Goal: Task Accomplishment & Management: Use online tool/utility

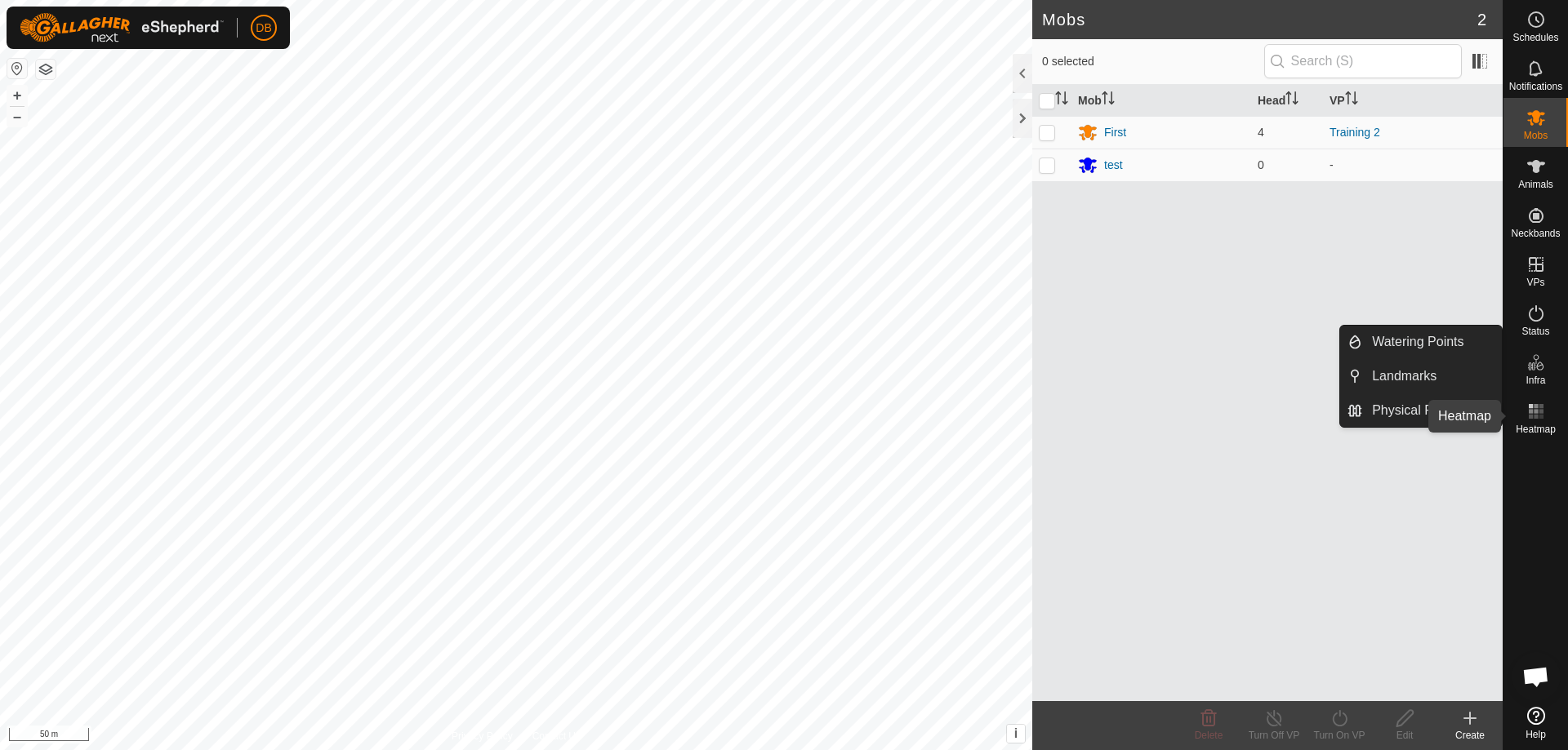
click at [1533, 418] on rect at bounding box center [1535, 416] width 4 height 4
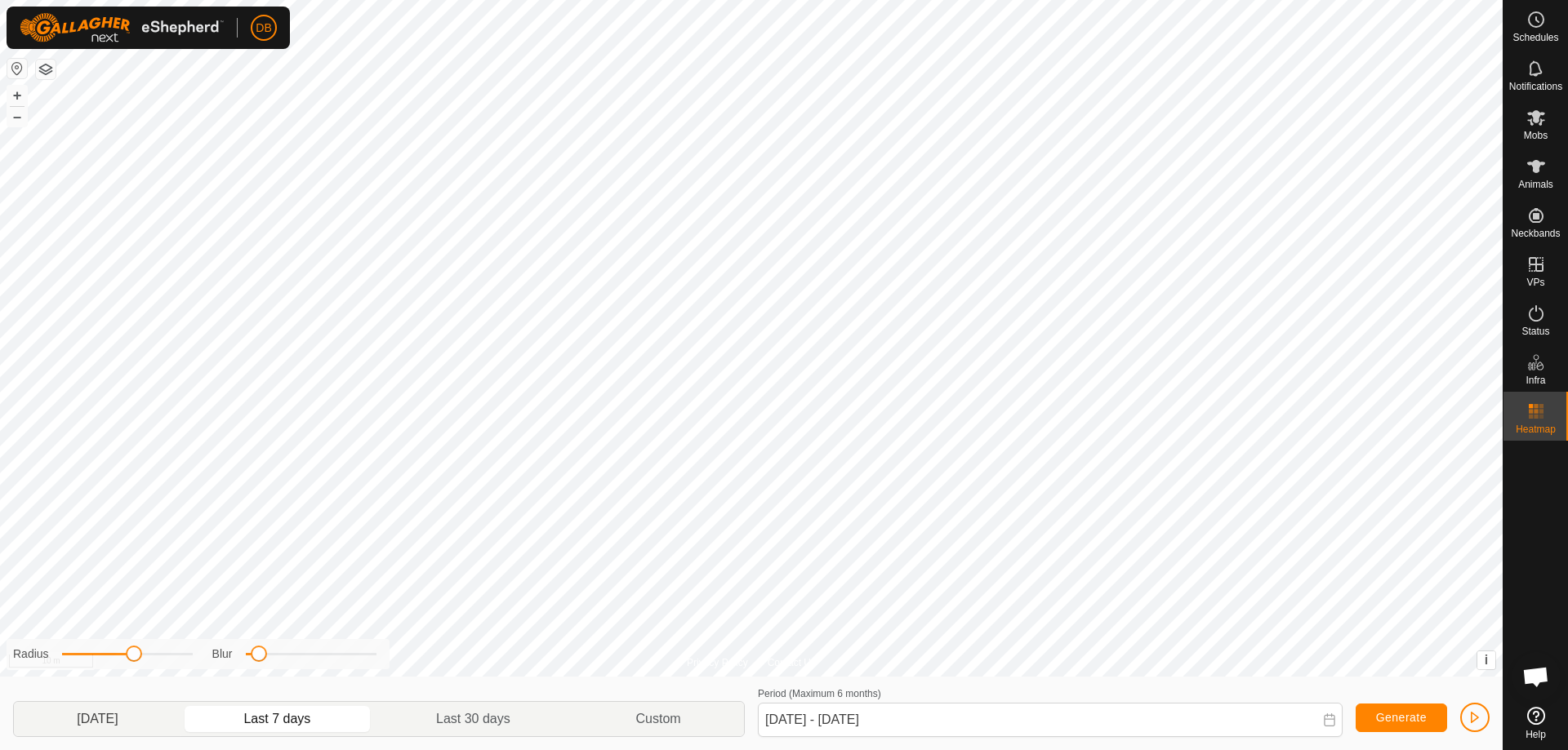
click at [131, 726] on p-togglebutton "[DATE]" at bounding box center [98, 719] width 168 height 34
drag, startPoint x: 253, startPoint y: 658, endPoint x: 230, endPoint y: 660, distance: 23.1
click at [230, 660] on div "Blur" at bounding box center [294, 654] width 164 height 17
click at [131, 654] on span at bounding box center [131, 653] width 16 height 16
click at [1422, 718] on span "Generate" at bounding box center [1401, 718] width 51 height 13
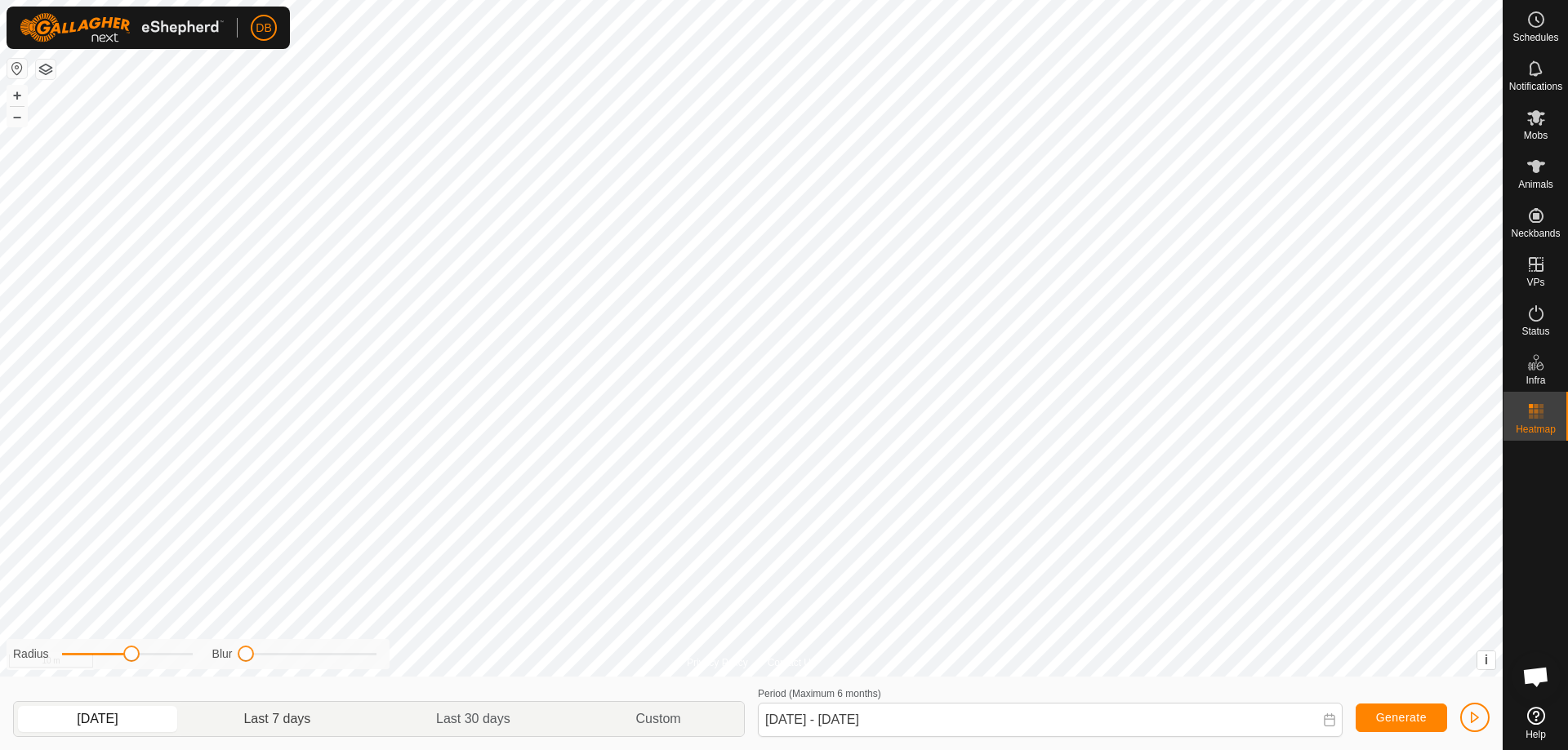
click at [284, 723] on p-togglebutton "Last 7 days" at bounding box center [277, 719] width 192 height 34
type input "[DATE] - [DATE]"
click at [1415, 715] on span "Generate" at bounding box center [1401, 718] width 51 height 13
click at [1471, 713] on span "button" at bounding box center [1475, 718] width 13 height 13
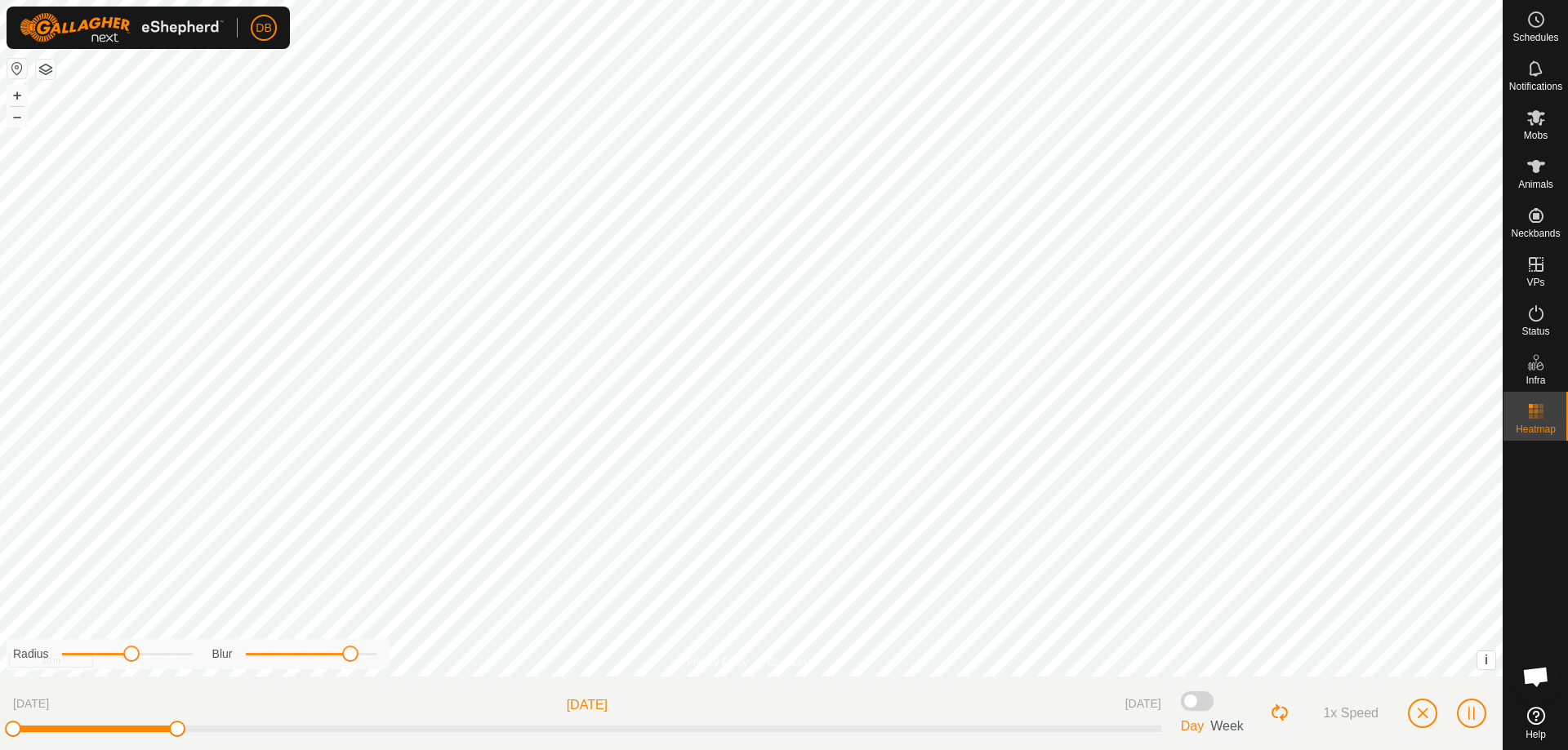
drag, startPoint x: 248, startPoint y: 656, endPoint x: 351, endPoint y: 656, distance: 103.0
click at [351, 656] on span at bounding box center [350, 653] width 16 height 16
click at [1350, 714] on span "1x Speed" at bounding box center [1350, 713] width 56 height 15
click at [1350, 714] on span "2x Speed" at bounding box center [1350, 713] width 56 height 15
click at [397, 669] on div "Privacy Policy Contact Us + – ⇧ i This application includes HERE Maps. © 2024 H…" at bounding box center [751, 375] width 1502 height 750
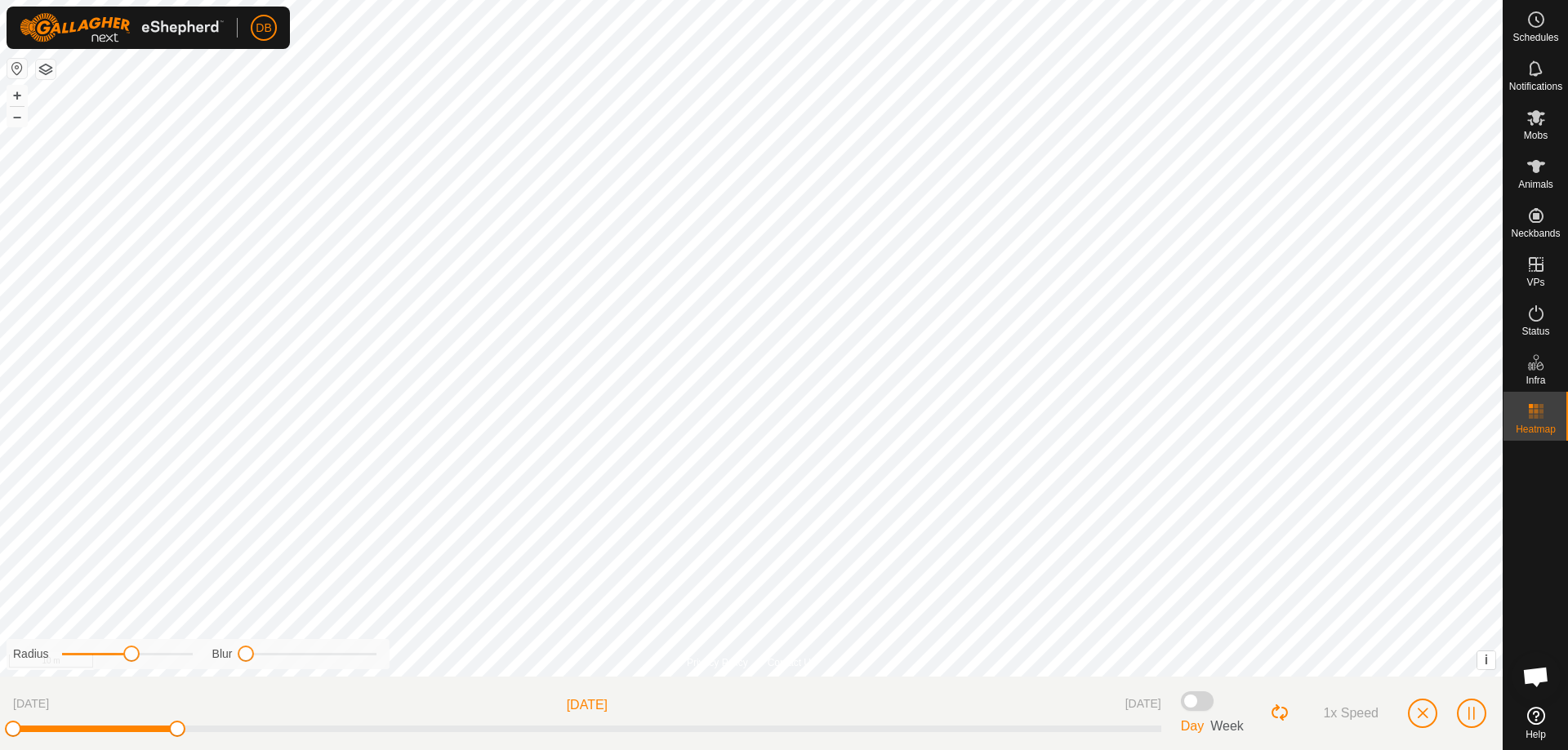
drag, startPoint x: 378, startPoint y: 658, endPoint x: 112, endPoint y: 645, distance: 266.3
click at [112, 645] on div "Radius Blur" at bounding box center [198, 654] width 383 height 30
click at [1417, 710] on span "button" at bounding box center [1422, 713] width 13 height 13
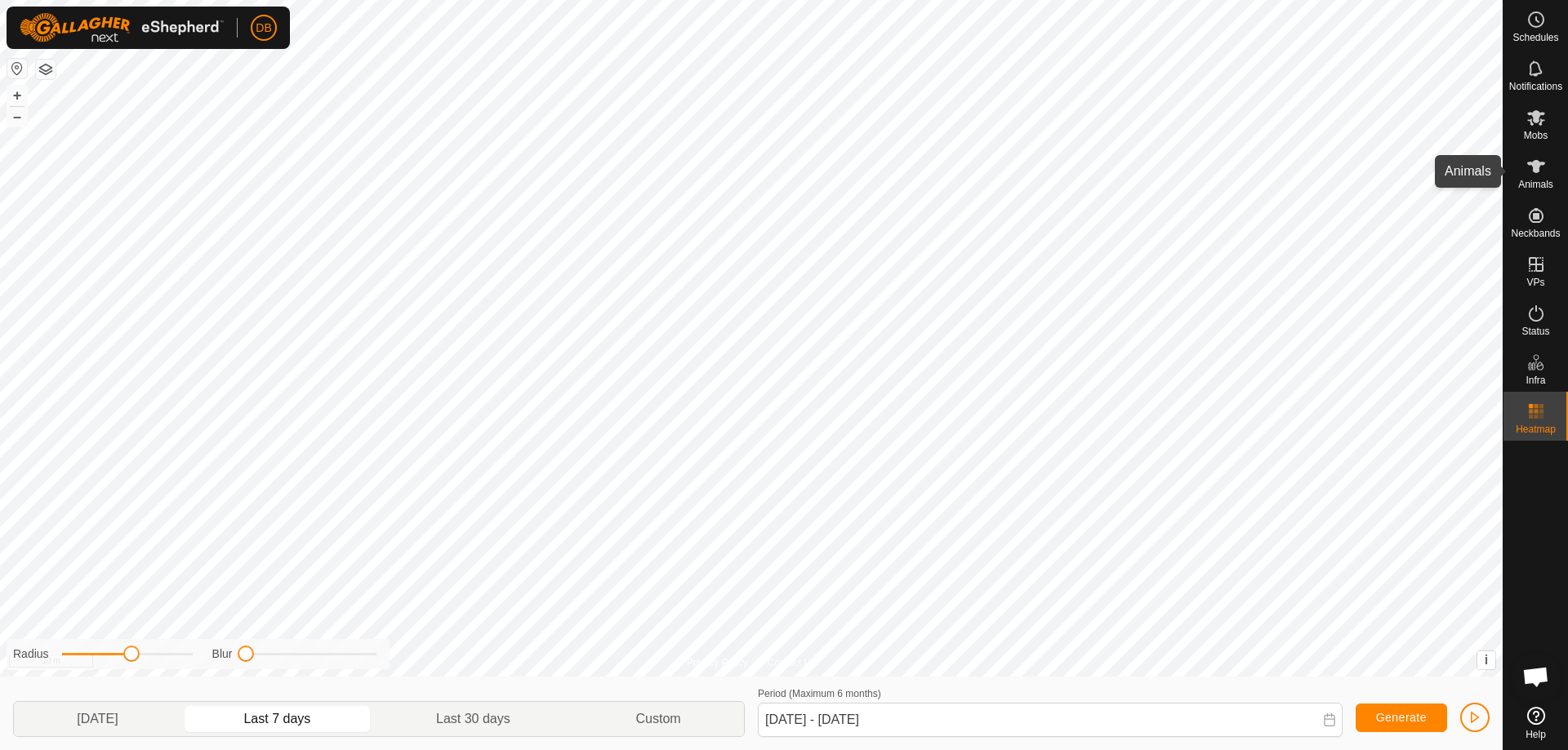
click at [1538, 180] on span "Animals" at bounding box center [1535, 185] width 35 height 9
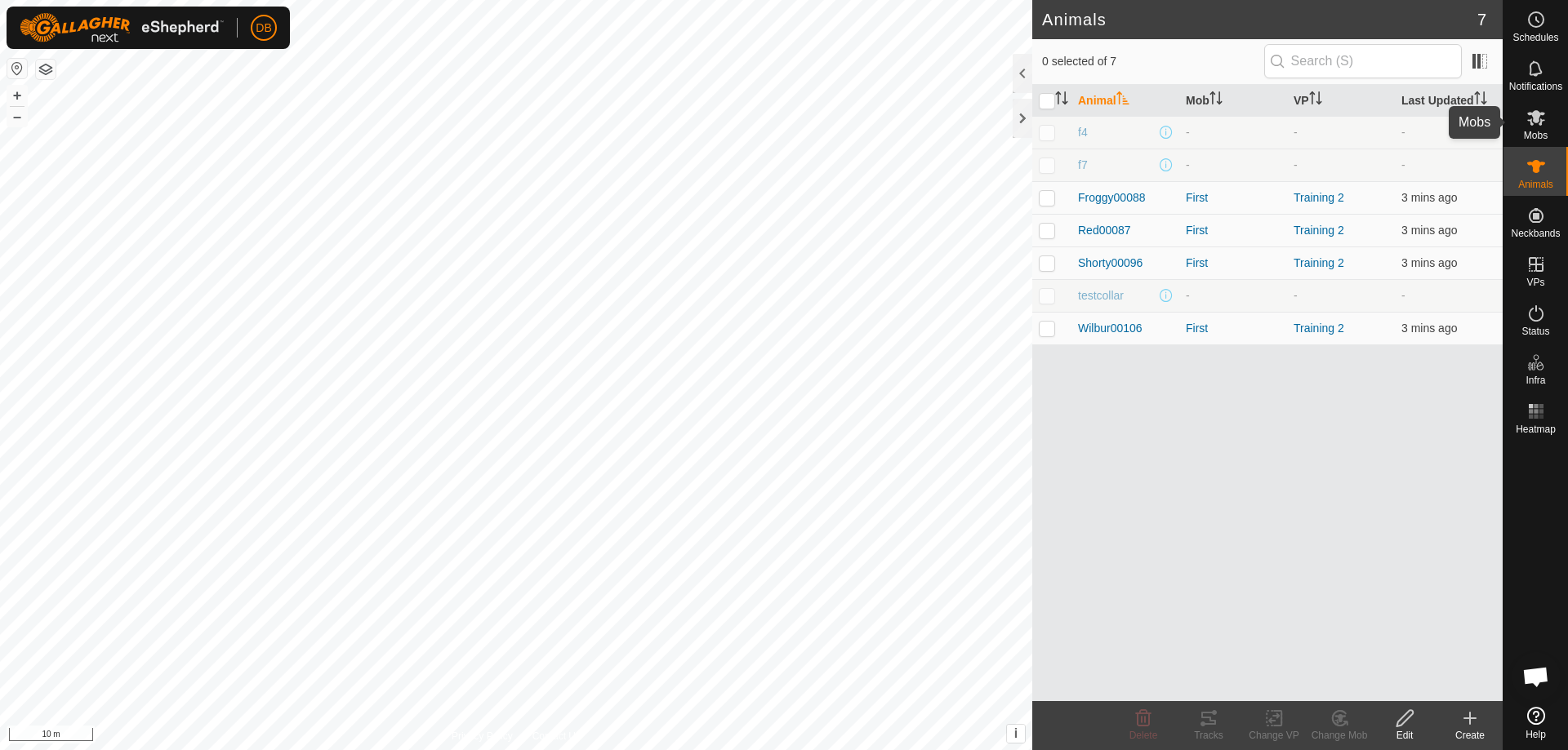
click at [1528, 127] on es-mob-svg-icon at bounding box center [1535, 118] width 29 height 26
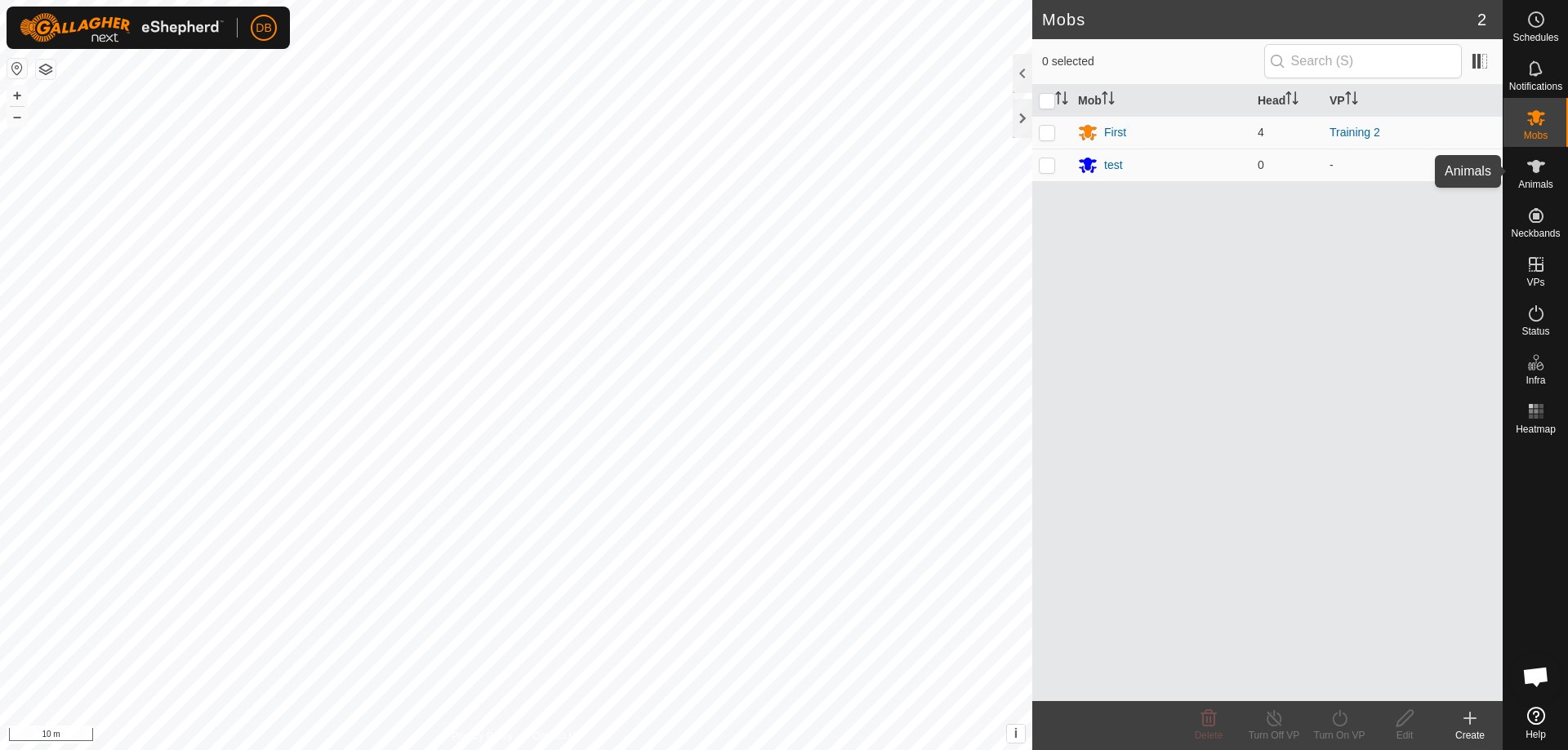
click at [1540, 180] on span "Animals" at bounding box center [1535, 185] width 35 height 9
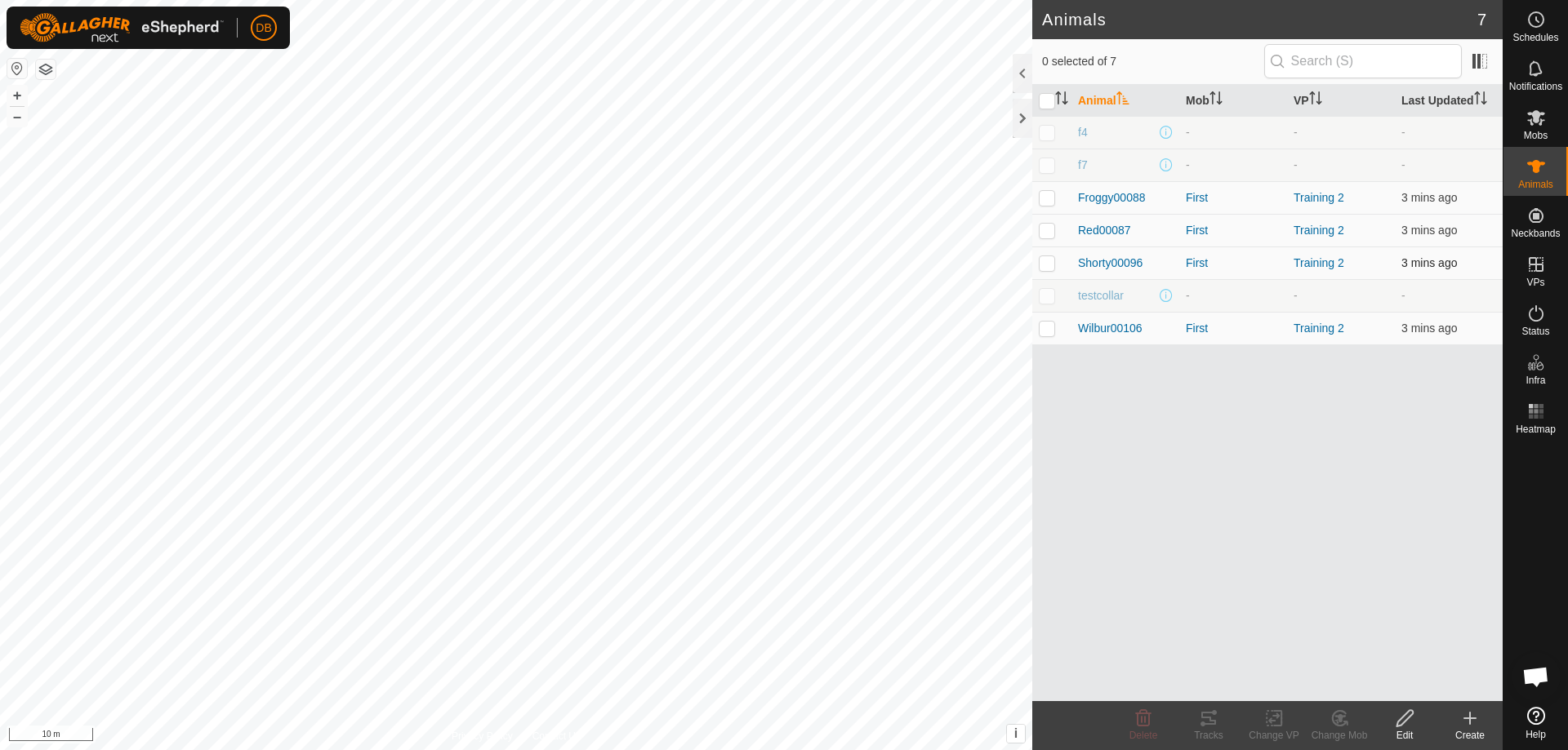
click at [1044, 264] on p-checkbox at bounding box center [1046, 263] width 16 height 13
checkbox input "true"
click at [1201, 723] on icon at bounding box center [1202, 724] width 5 height 5
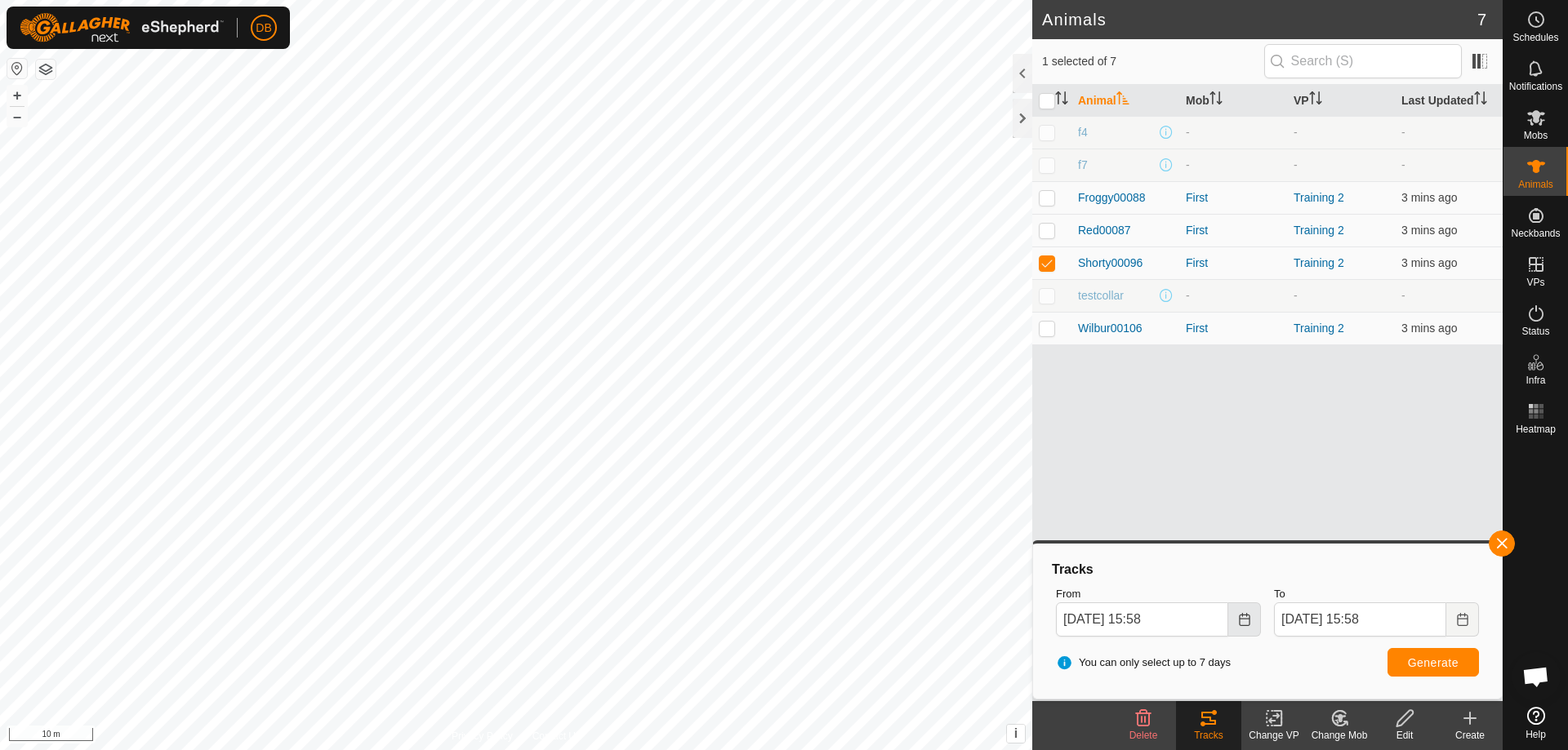
click at [1241, 621] on icon "Choose Date" at bounding box center [1245, 620] width 13 height 13
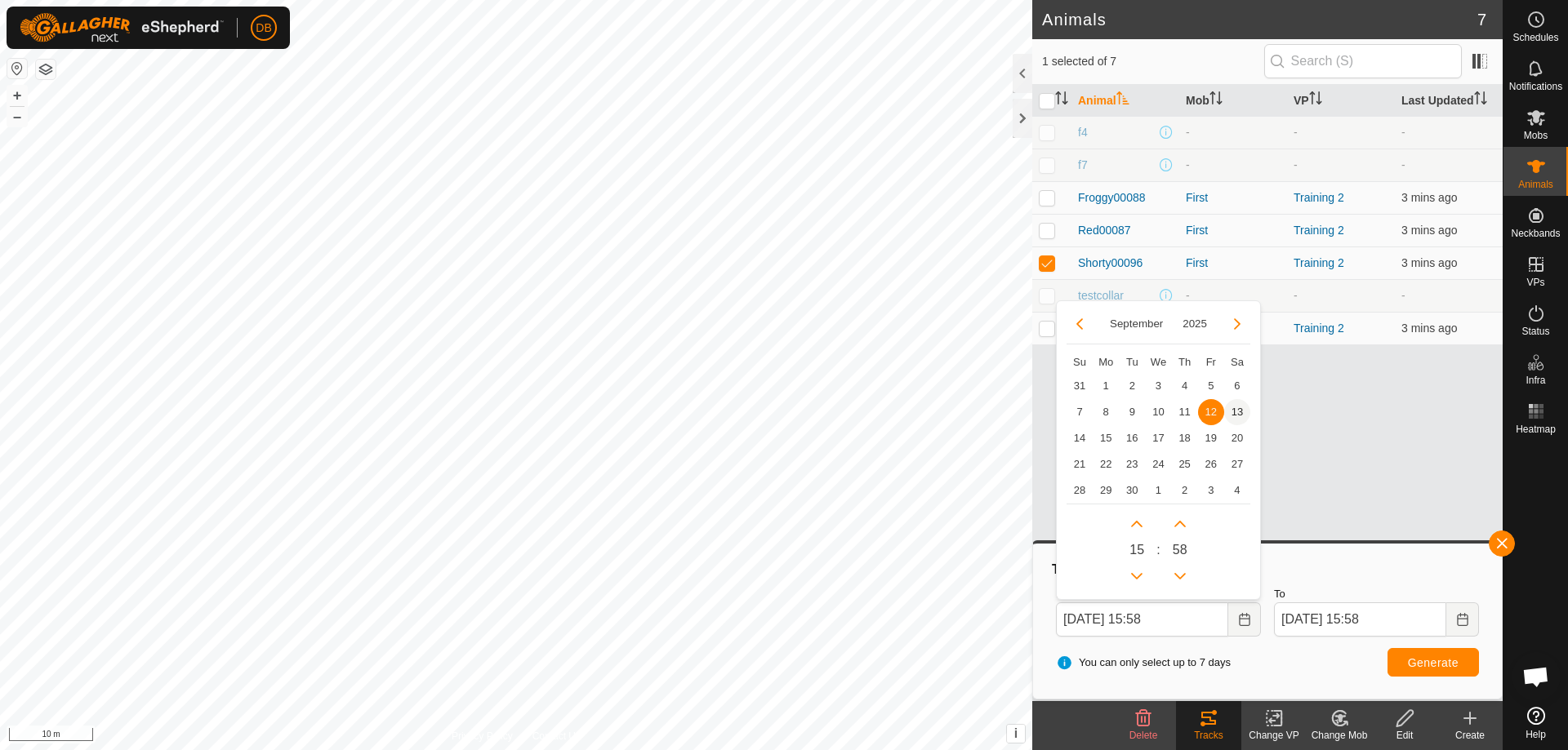
click at [1237, 413] on span "13" at bounding box center [1237, 413] width 26 height 26
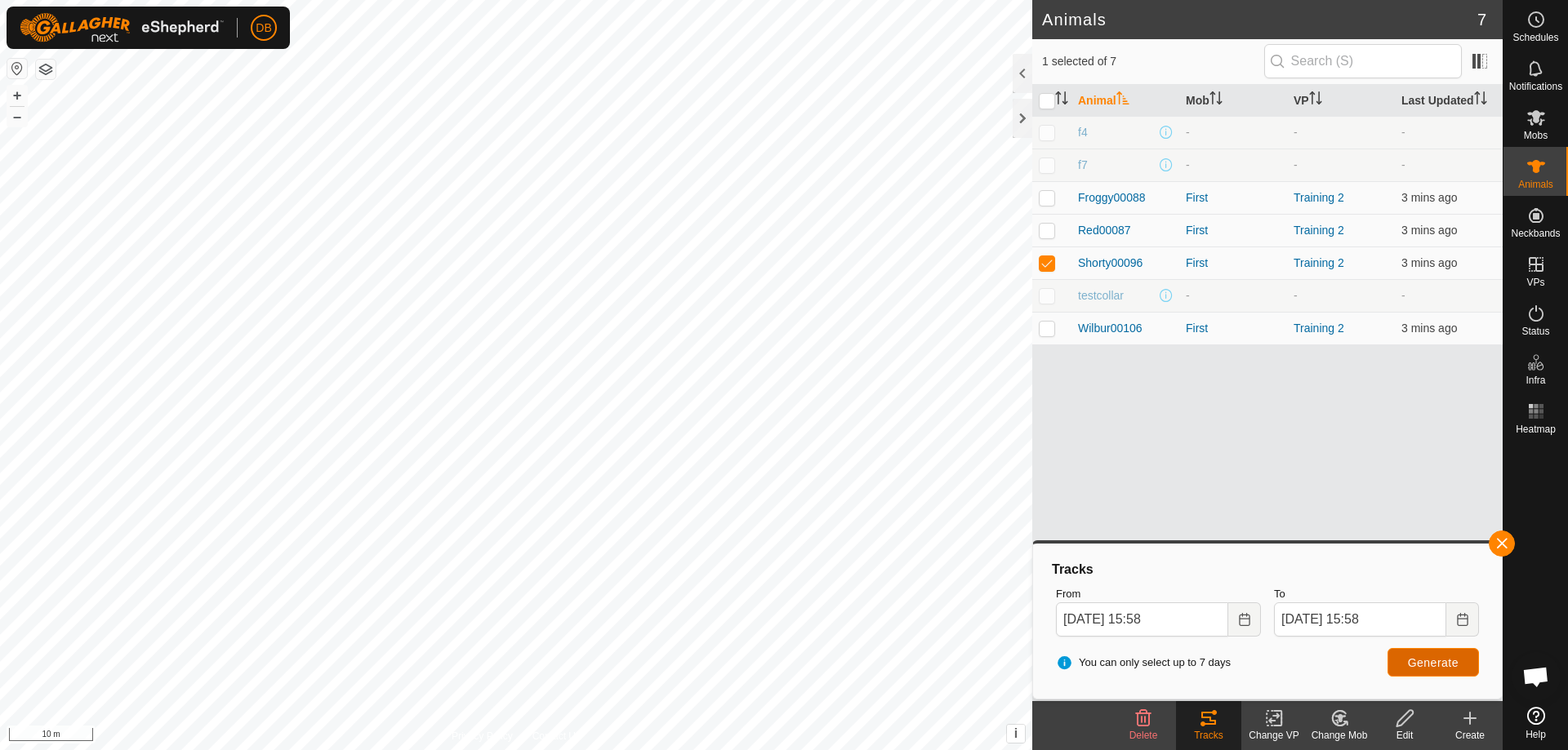
click at [1447, 670] on button "Generate" at bounding box center [1432, 662] width 91 height 28
click at [1243, 620] on icon "Choose Date" at bounding box center [1245, 620] width 13 height 13
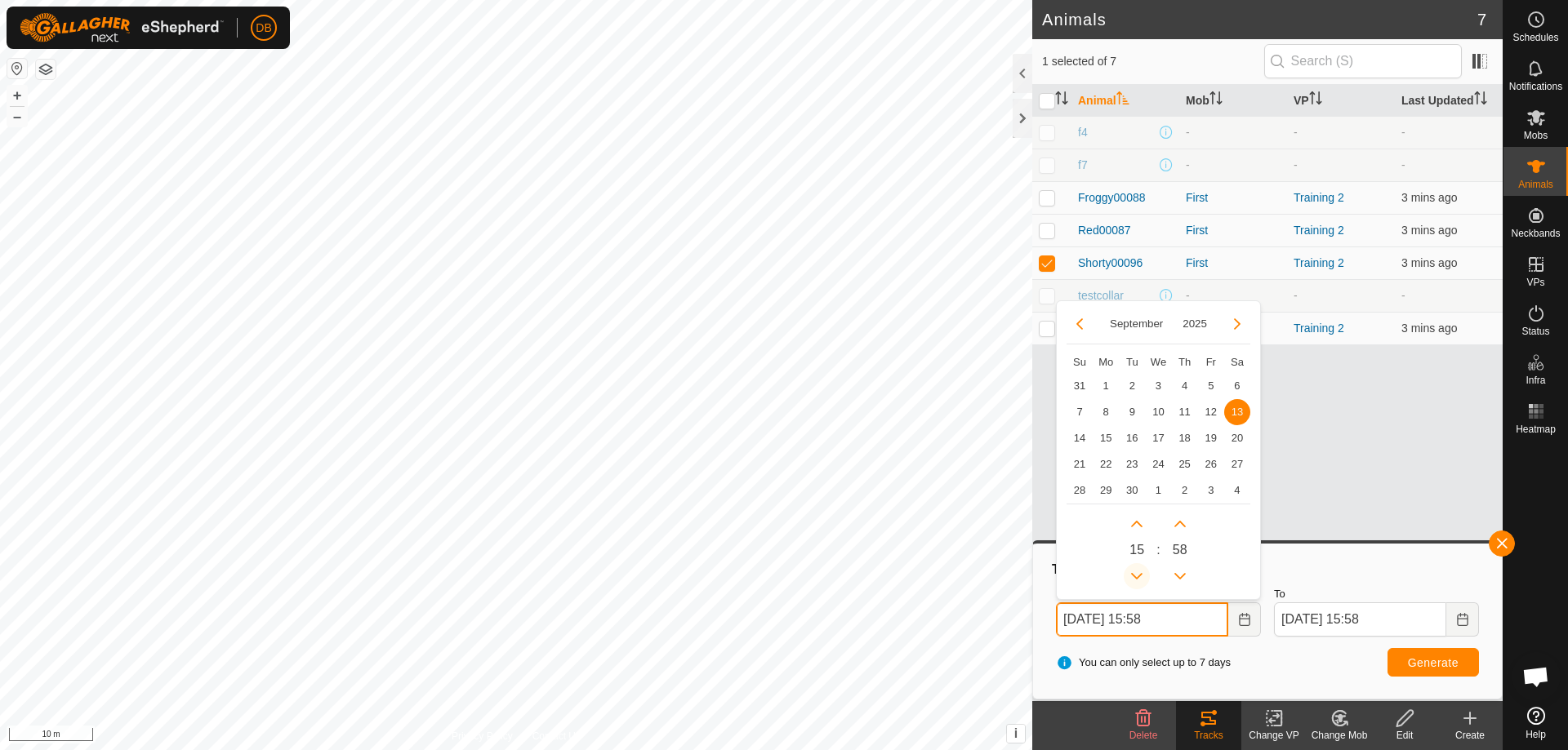
click at [1138, 577] on button "Previous Hour" at bounding box center [1136, 577] width 26 height 26
click at [1139, 578] on span "Previous Hour" at bounding box center [1139, 578] width 0 height 0
click at [1138, 577] on button "Previous Hour" at bounding box center [1136, 577] width 26 height 26
click at [1138, 577] on icon "Previous Hour" at bounding box center [1136, 577] width 13 height 13
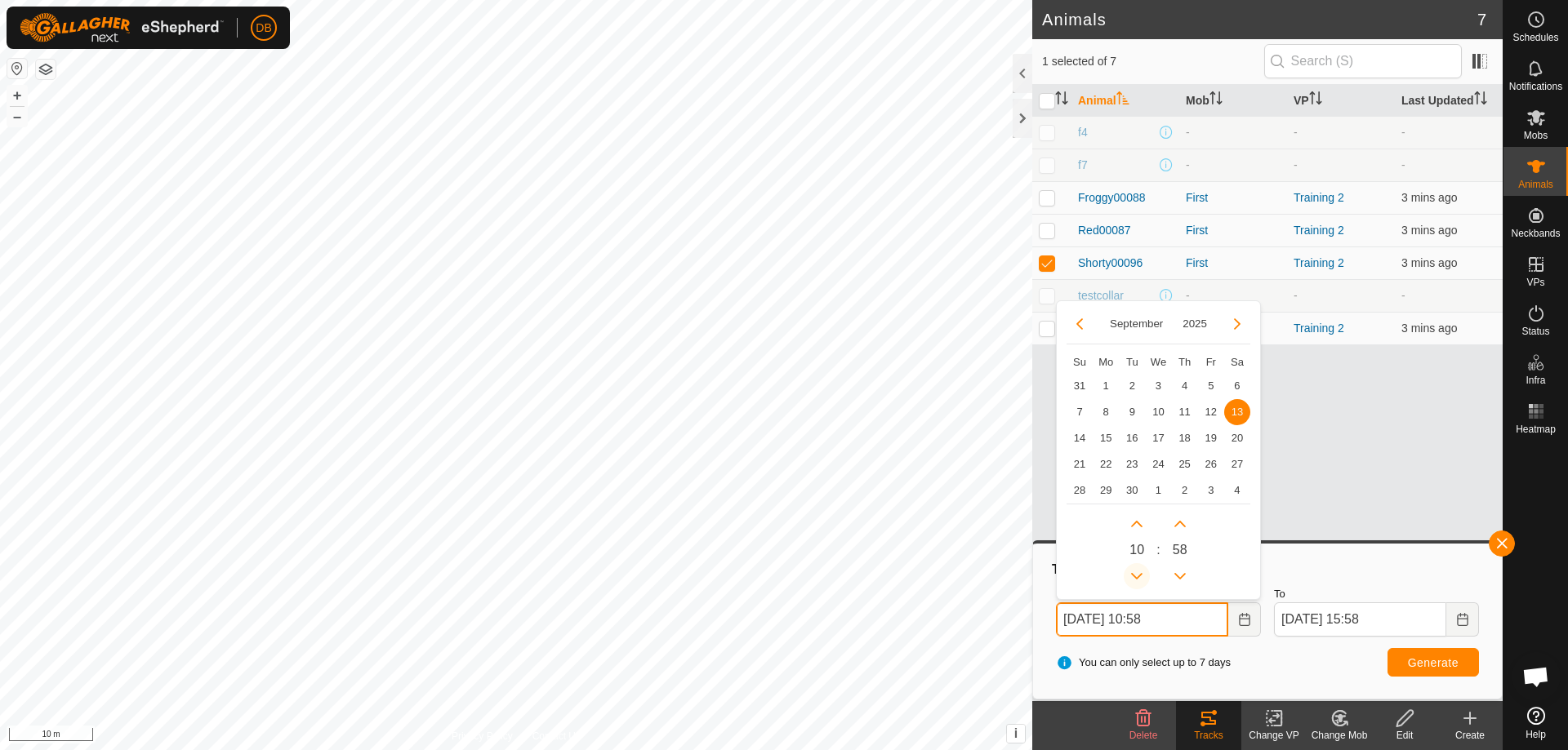
click at [1138, 577] on icon "Previous Hour" at bounding box center [1136, 577] width 13 height 13
type input "[DATE] 08:58"
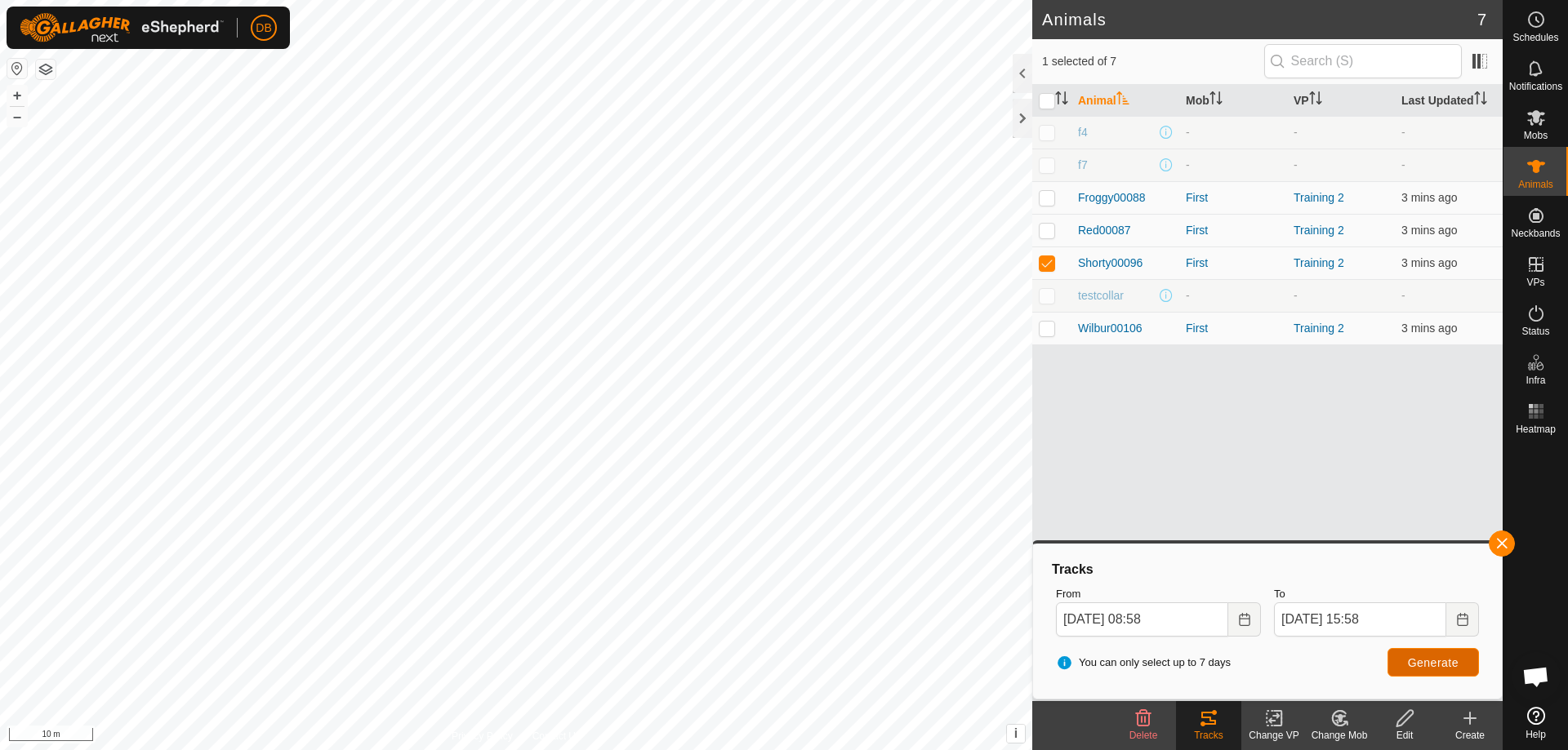
click at [1416, 660] on span "Generate" at bounding box center [1433, 663] width 51 height 13
click at [1451, 660] on span "Generate" at bounding box center [1433, 663] width 51 height 13
click at [1049, 227] on p-checkbox at bounding box center [1046, 230] width 16 height 13
checkbox input "true"
click at [1047, 265] on p-checkbox at bounding box center [1046, 263] width 16 height 13
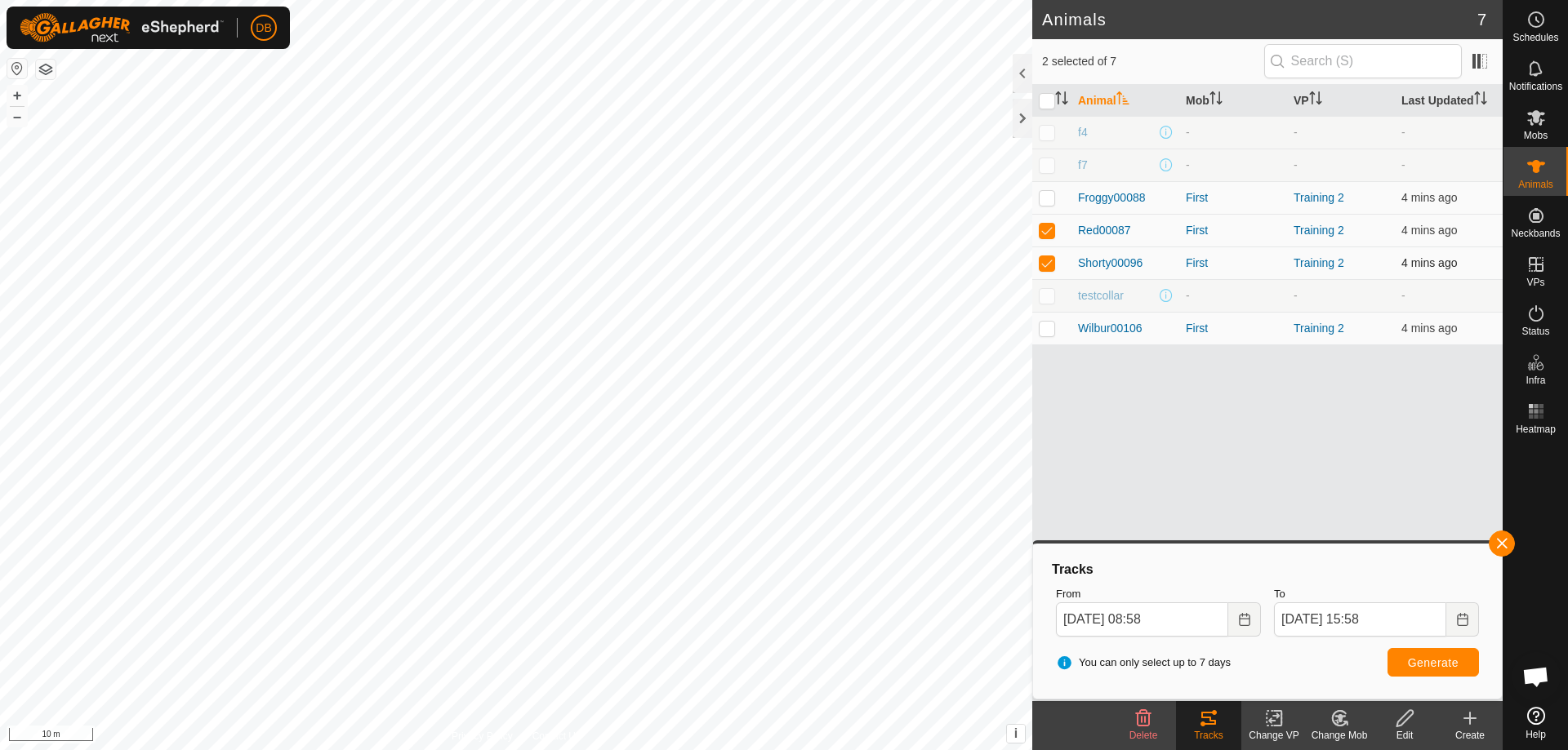
checkbox input "false"
click at [1450, 663] on span "Generate" at bounding box center [1433, 663] width 51 height 13
click at [1051, 327] on p-checkbox at bounding box center [1046, 328] width 16 height 13
checkbox input "true"
drag, startPoint x: 1049, startPoint y: 226, endPoint x: 1061, endPoint y: 269, distance: 44.6
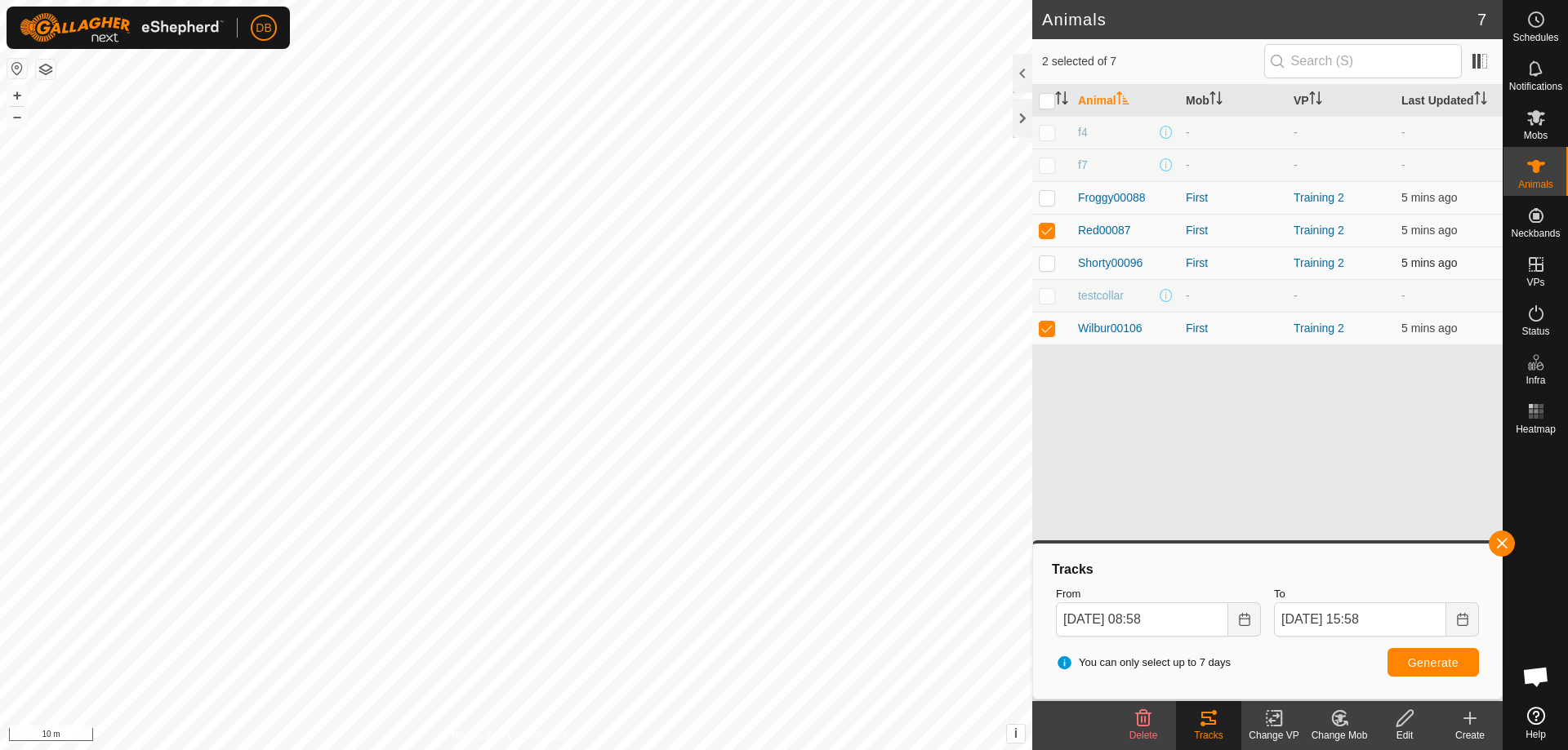
click at [1049, 236] on p-checkbox at bounding box center [1046, 230] width 16 height 13
checkbox input "false"
click at [1419, 659] on span "Generate" at bounding box center [1433, 663] width 51 height 13
drag, startPoint x: 1049, startPoint y: 197, endPoint x: 1070, endPoint y: 271, distance: 76.9
click at [1049, 201] on p-checkbox at bounding box center [1046, 198] width 16 height 13
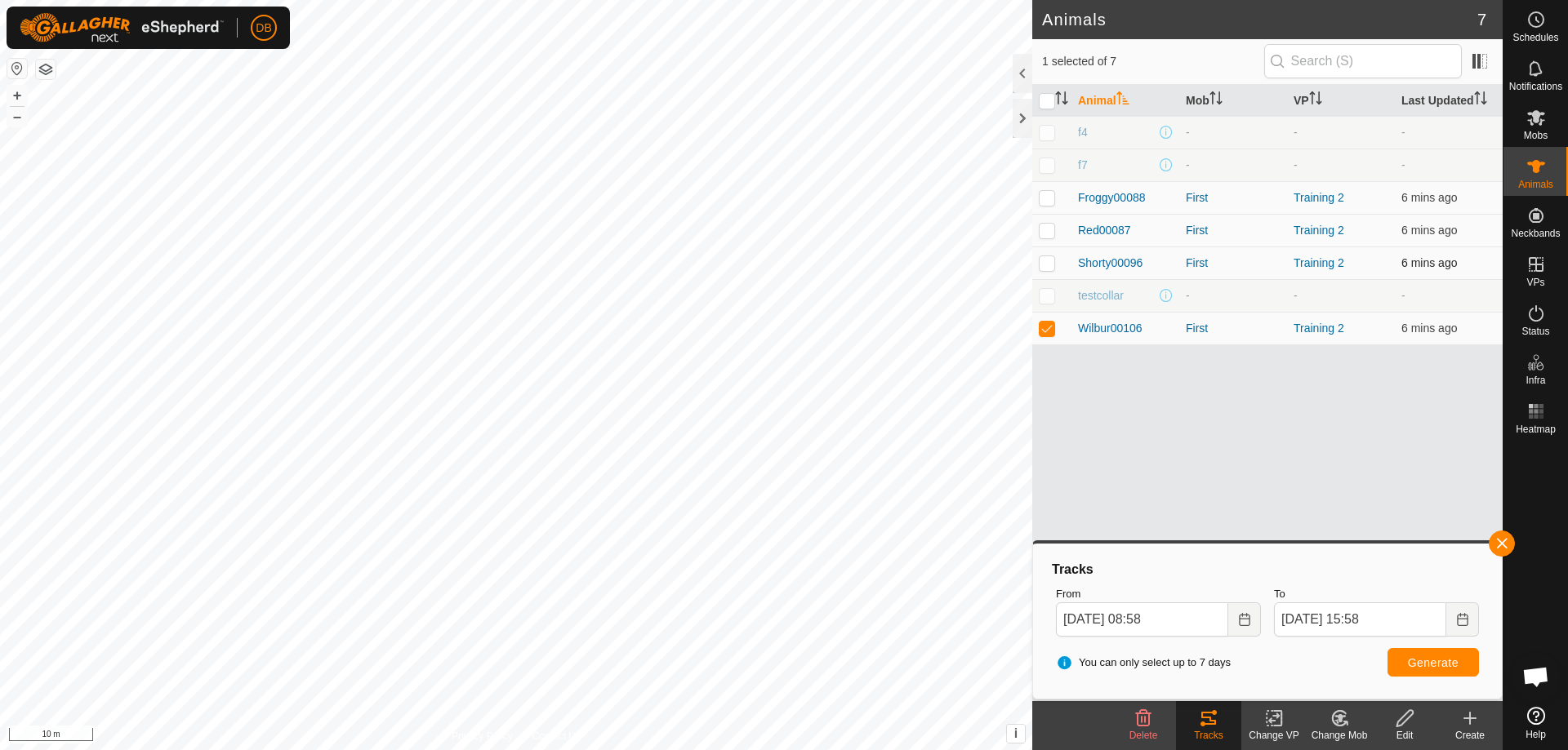
checkbox input "true"
click at [1047, 330] on p-checkbox at bounding box center [1046, 328] width 16 height 13
checkbox input "false"
click at [1439, 664] on span "Generate" at bounding box center [1433, 663] width 51 height 13
